Goal: Transaction & Acquisition: Purchase product/service

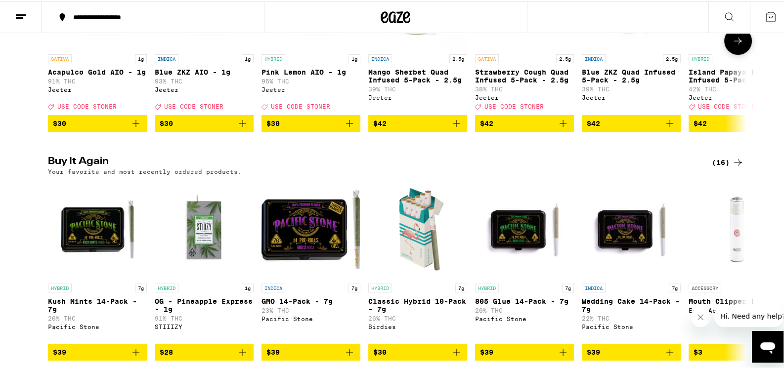
scroll to position [494, 0]
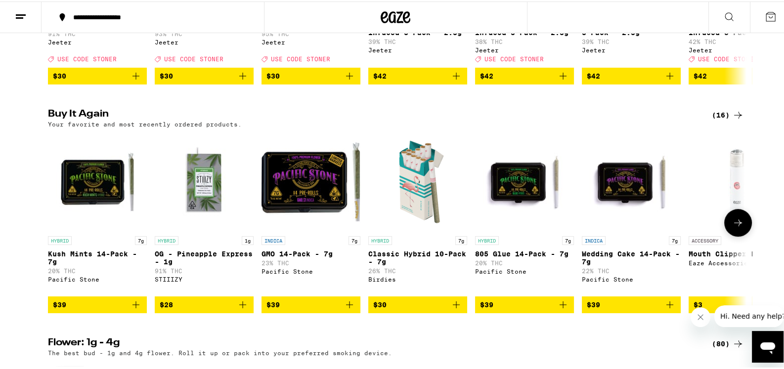
click at [92, 310] on span "$39" at bounding box center [97, 304] width 89 height 12
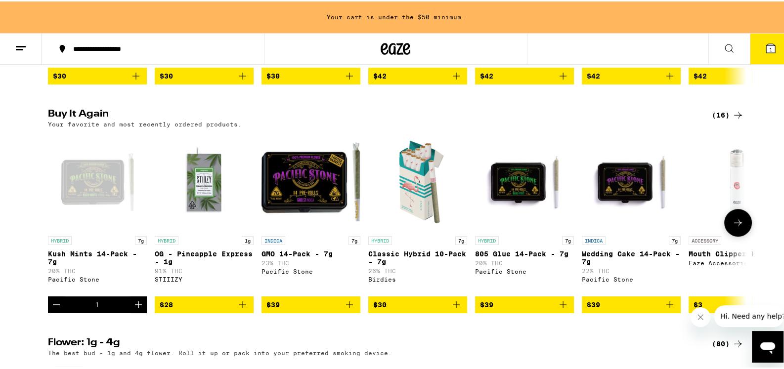
click at [280, 310] on span "$39" at bounding box center [311, 304] width 89 height 12
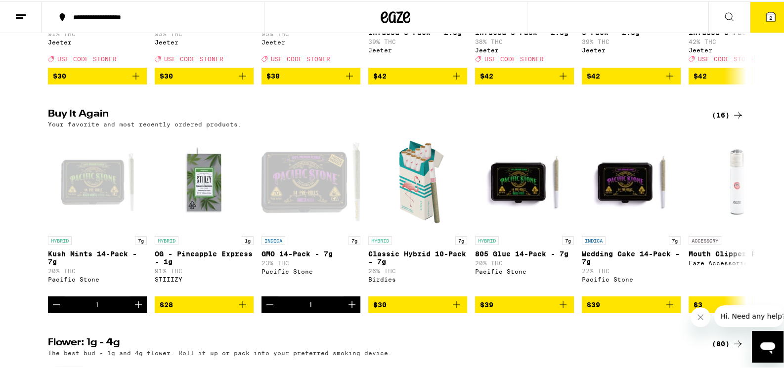
click at [771, 14] on button "2" at bounding box center [771, 15] width 42 height 31
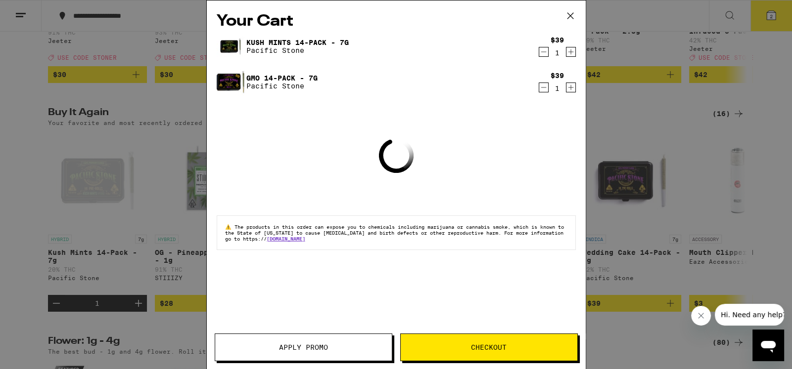
click at [571, 12] on icon at bounding box center [570, 15] width 15 height 15
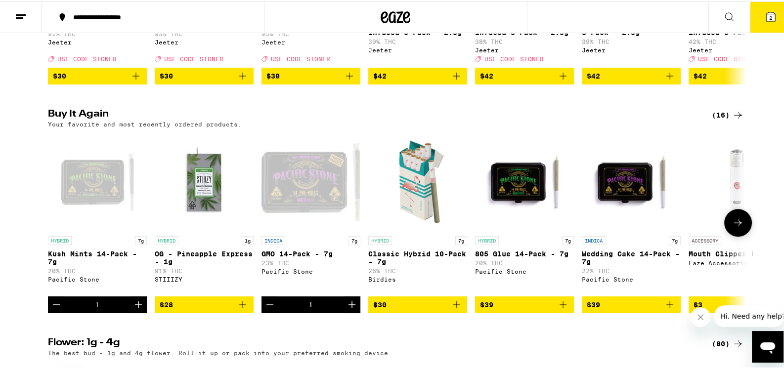
click at [54, 310] on icon "Decrement" at bounding box center [56, 304] width 12 height 12
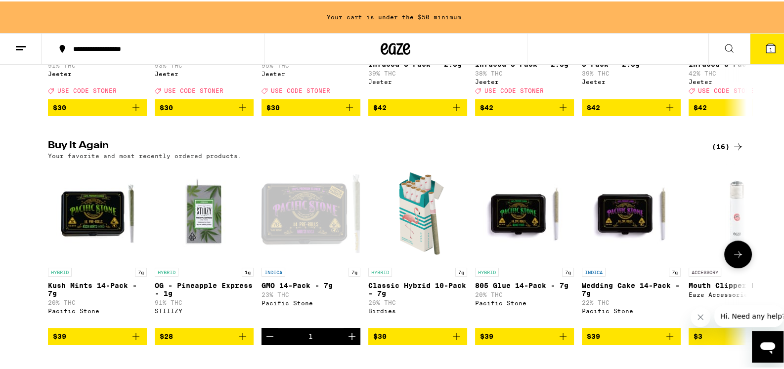
scroll to position [526, 0]
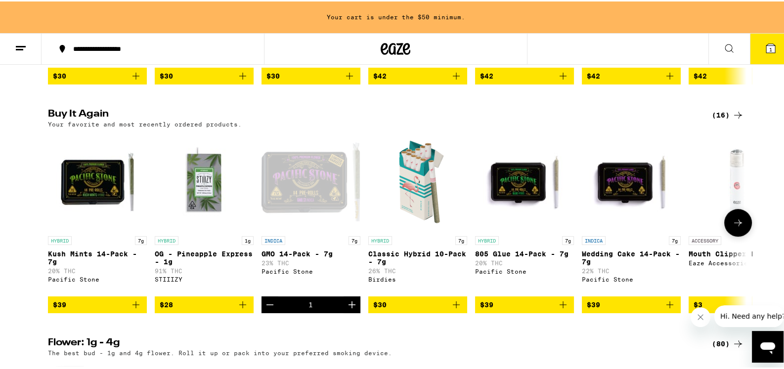
click at [420, 310] on span "$30" at bounding box center [417, 304] width 89 height 12
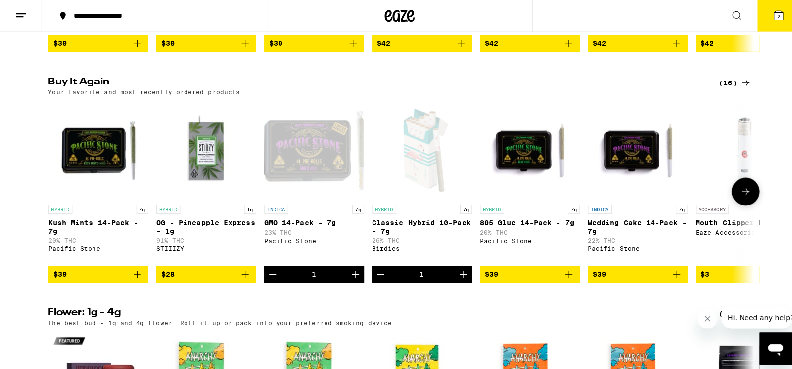
scroll to position [494, 0]
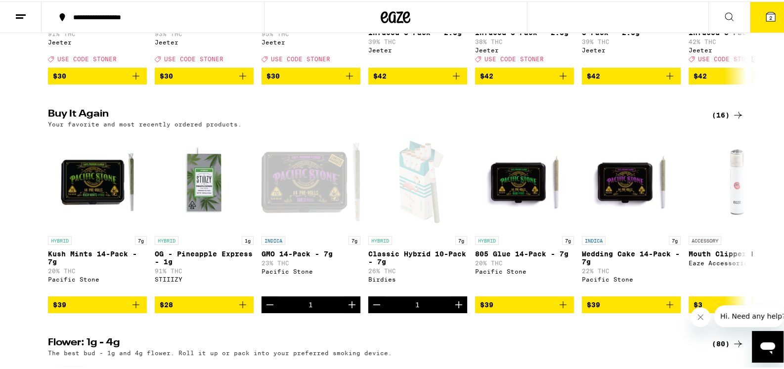
click at [765, 12] on icon at bounding box center [771, 15] width 12 height 12
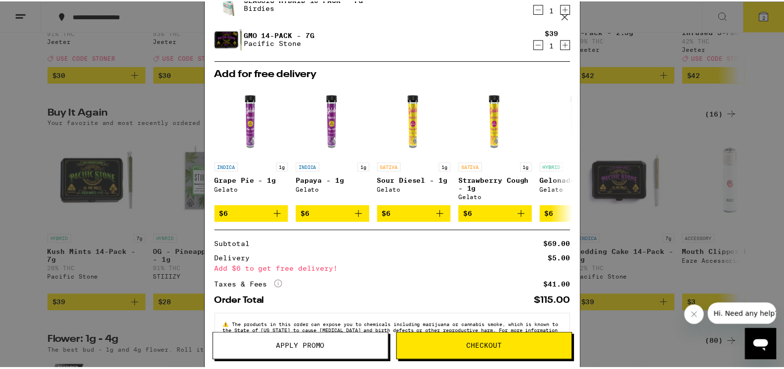
scroll to position [77, 0]
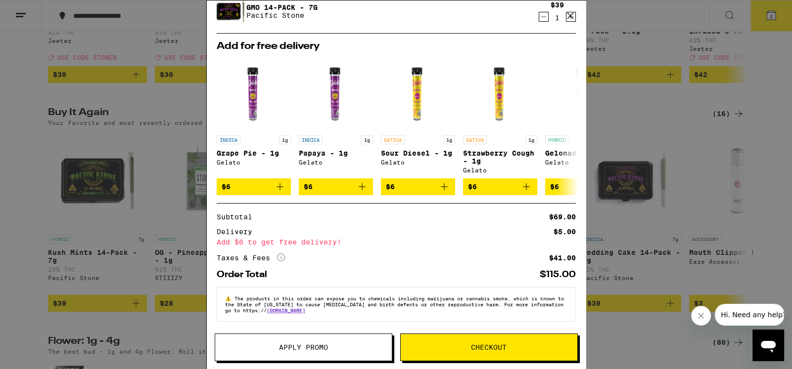
click at [709, 225] on div "Your Cart Classic Hybrid 10-Pack - 7g Birdies $30 1 GMO 14-Pack - 7g Pacific St…" at bounding box center [396, 184] width 792 height 369
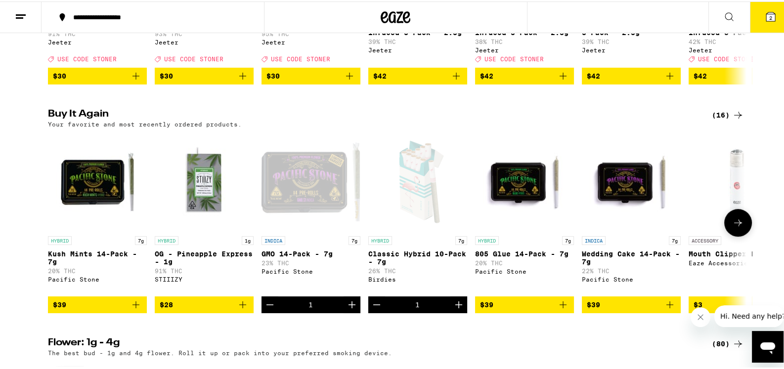
click at [377, 310] on icon "Decrement" at bounding box center [377, 304] width 12 height 12
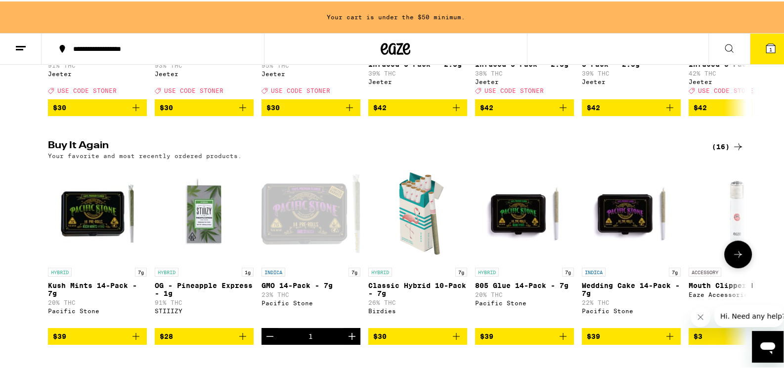
scroll to position [526, 0]
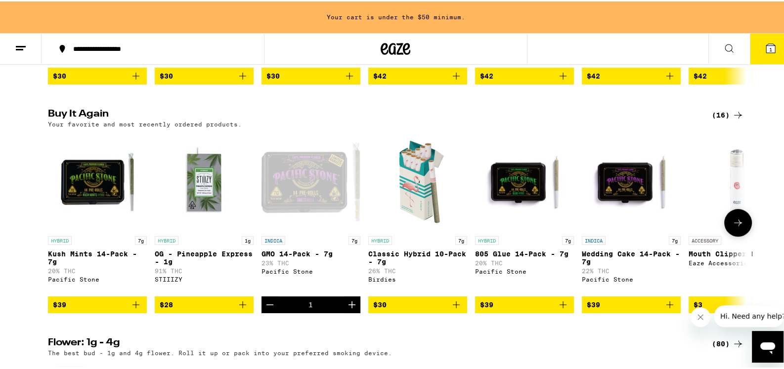
click at [104, 310] on span "$39" at bounding box center [97, 304] width 89 height 12
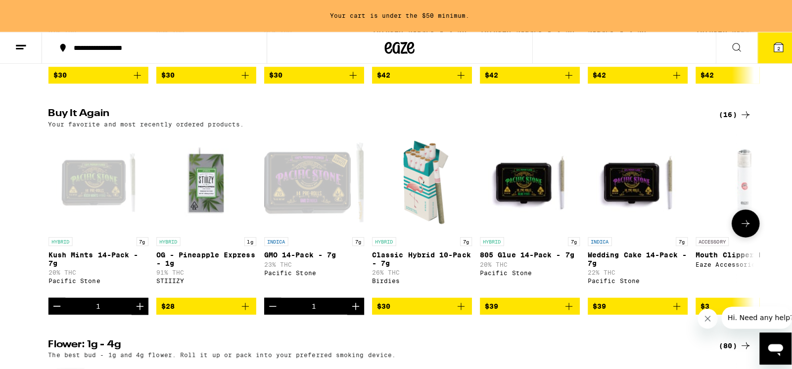
scroll to position [494, 0]
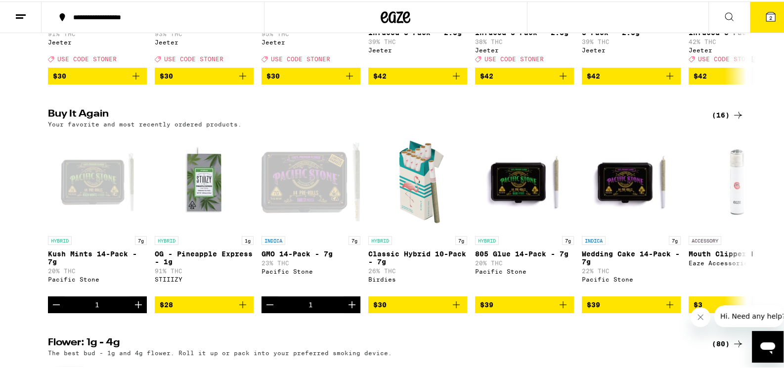
click at [770, 17] on span "2" at bounding box center [771, 16] width 3 height 6
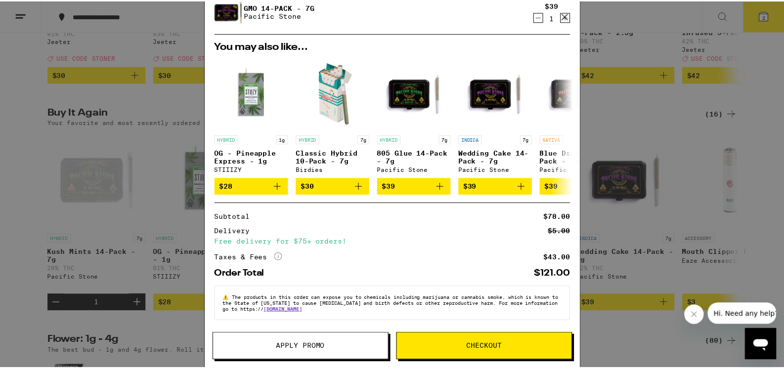
scroll to position [77, 0]
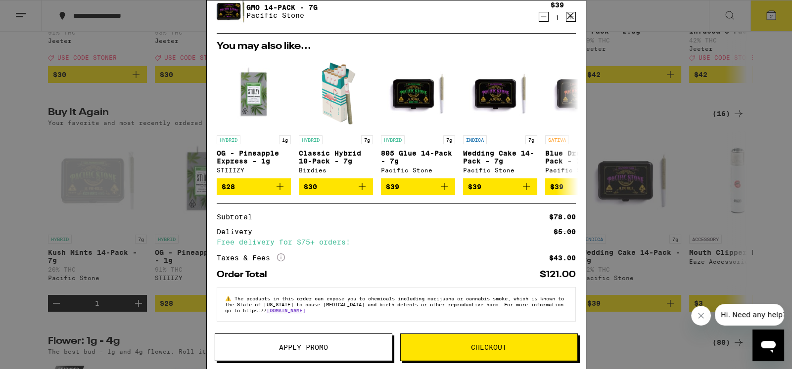
click at [687, 180] on div "Your Cart Kush Mints 14-Pack - 7g Pacific Stone $39 1 GMO 14-Pack - 7g Pacific …" at bounding box center [396, 184] width 792 height 369
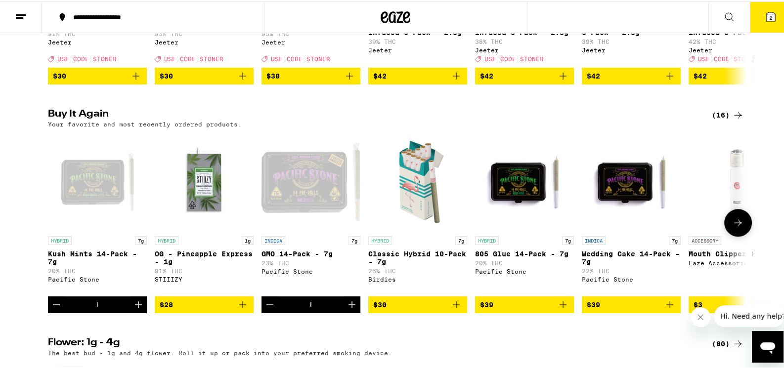
click at [52, 310] on icon "Decrement" at bounding box center [56, 304] width 12 height 12
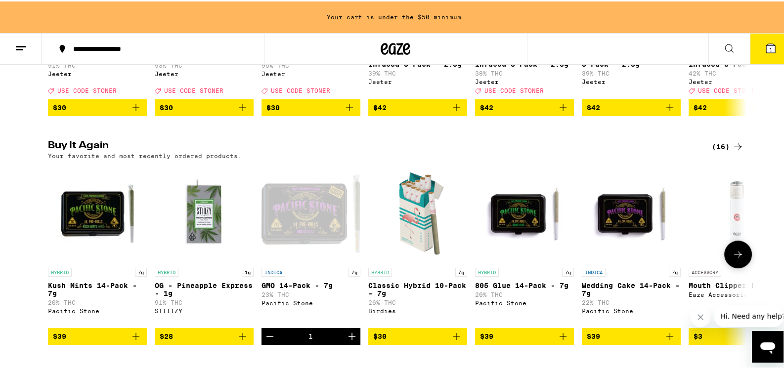
scroll to position [526, 0]
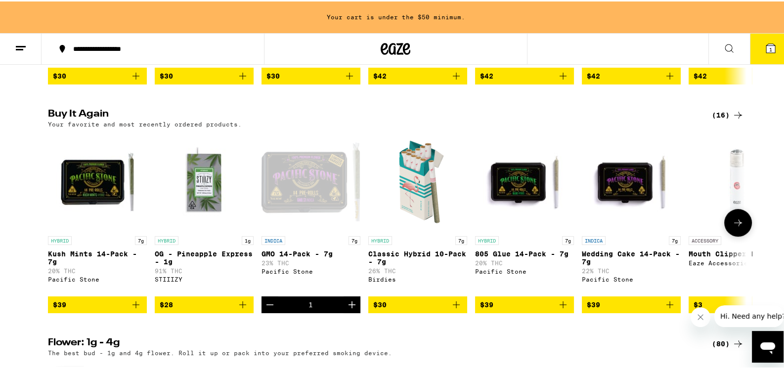
click at [401, 310] on span "$30" at bounding box center [417, 304] width 89 height 12
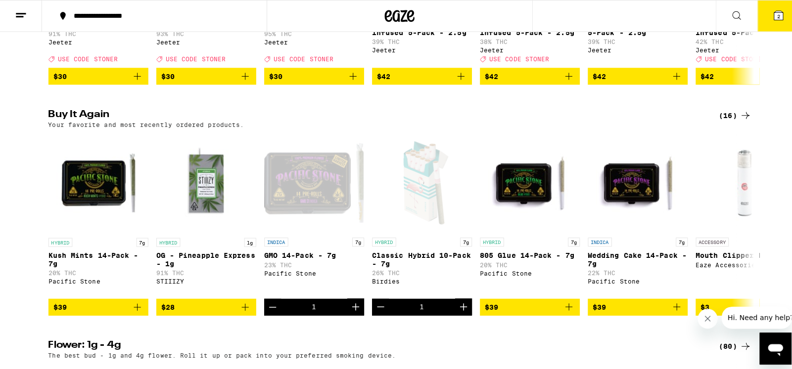
scroll to position [494, 0]
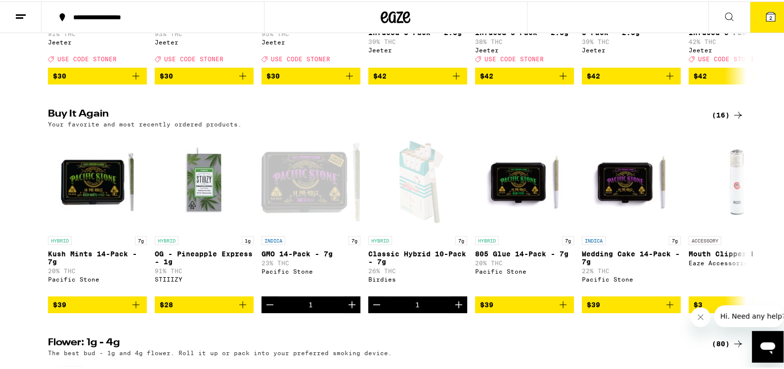
click at [770, 13] on span "2" at bounding box center [771, 16] width 3 height 6
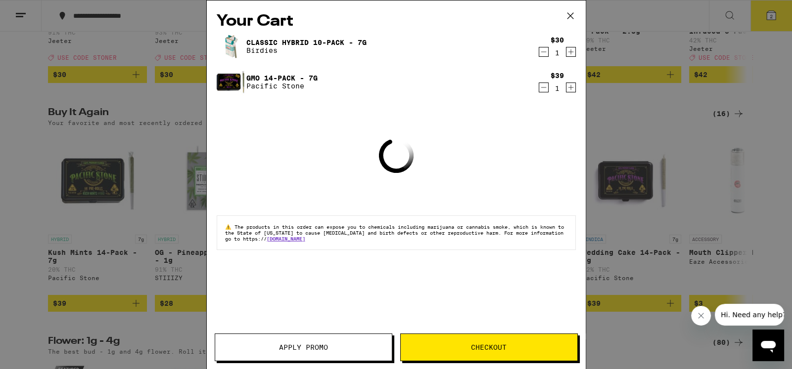
click at [452, 343] on button "Checkout" at bounding box center [489, 348] width 178 height 28
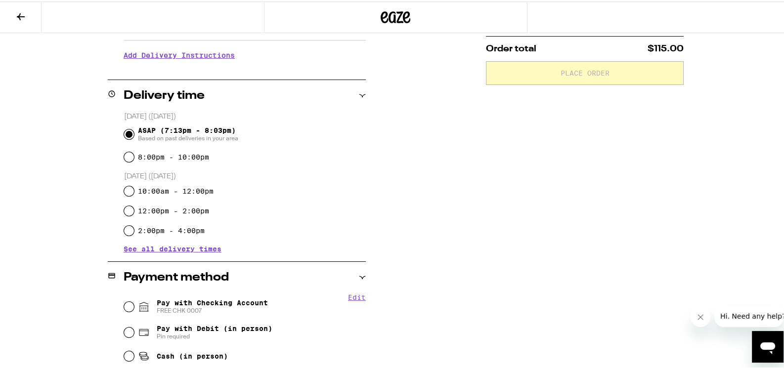
scroll to position [247, 0]
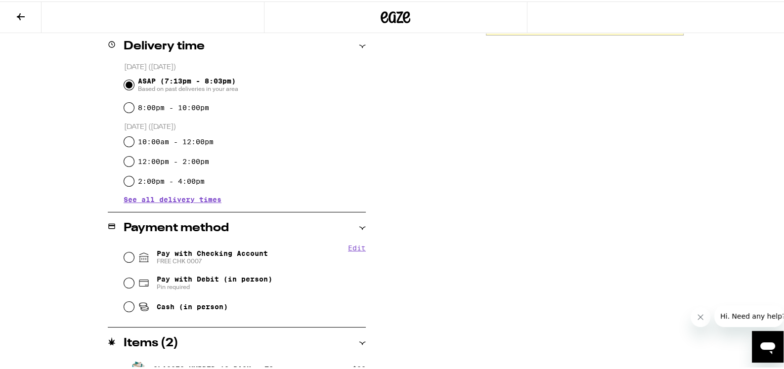
click at [186, 248] on span "Pay with Checking Account FREE CHK 0007" at bounding box center [212, 256] width 111 height 16
click at [134, 251] on input "Pay with Checking Account FREE CHK 0007" at bounding box center [129, 256] width 10 height 10
radio input "true"
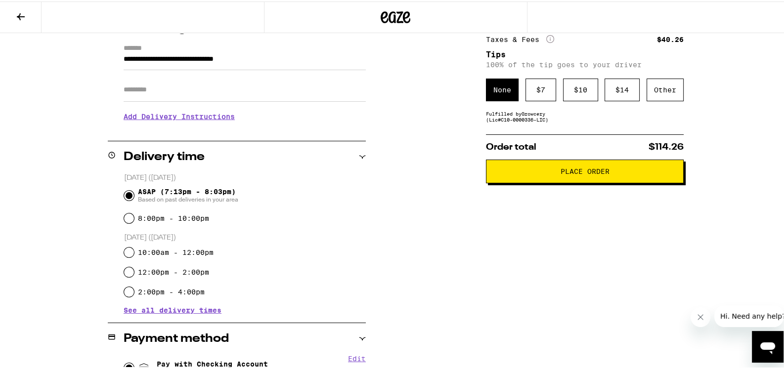
scroll to position [0, 0]
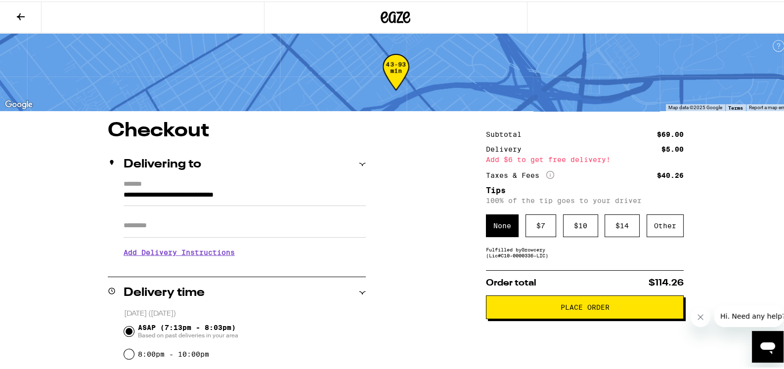
click at [581, 308] on span "Place Order" at bounding box center [585, 306] width 49 height 7
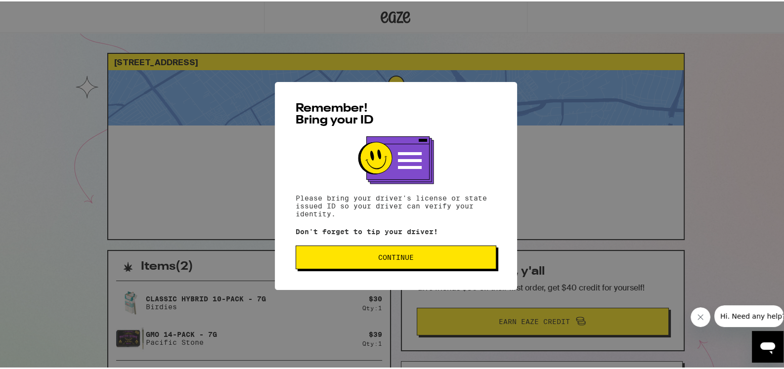
drag, startPoint x: 401, startPoint y: 252, endPoint x: 388, endPoint y: 225, distance: 30.3
click at [401, 253] on button "Continue" at bounding box center [396, 256] width 201 height 24
